Goal: Navigation & Orientation: Find specific page/section

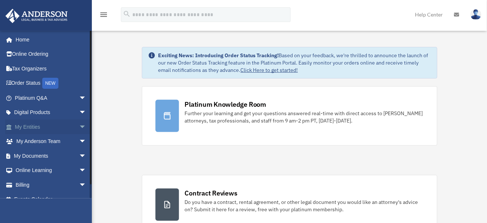
click at [79, 127] on span "arrow_drop_down" at bounding box center [86, 127] width 15 height 15
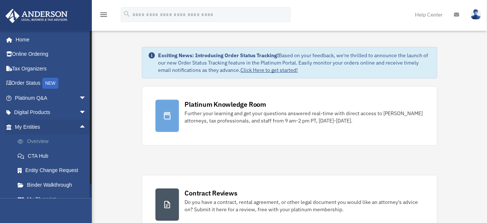
click at [41, 141] on link "Overview" at bounding box center [53, 142] width 87 height 15
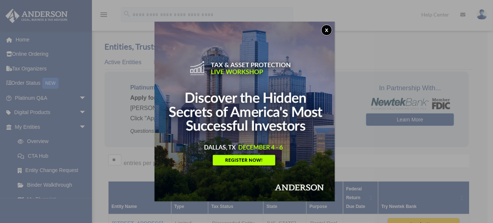
click at [329, 28] on button "x" at bounding box center [326, 30] width 11 height 11
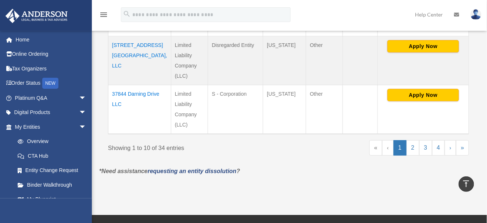
scroll to position [570, 0]
click at [413, 145] on link "2" at bounding box center [413, 147] width 13 height 15
